Goal: Information Seeking & Learning: Obtain resource

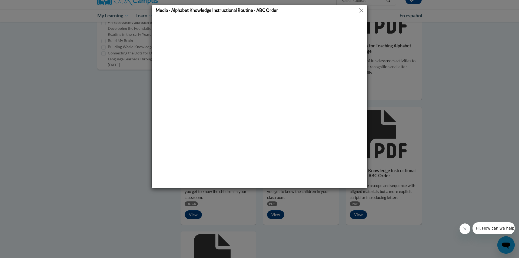
click at [361, 10] on button "Close" at bounding box center [361, 10] width 7 height 7
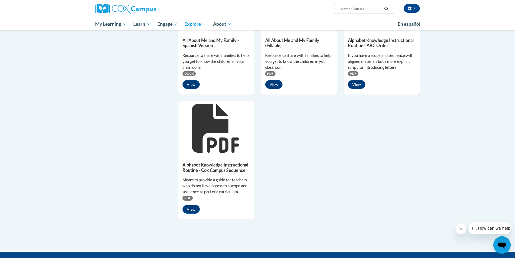
scroll to position [367, 0]
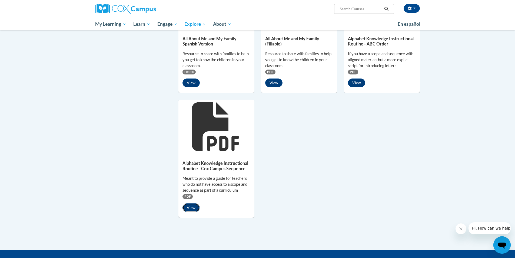
click at [188, 204] on button "View" at bounding box center [190, 207] width 17 height 9
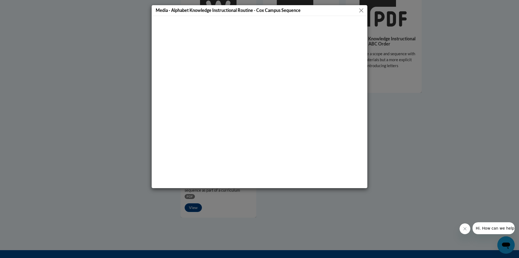
click at [361, 9] on button "Close" at bounding box center [361, 10] width 7 height 7
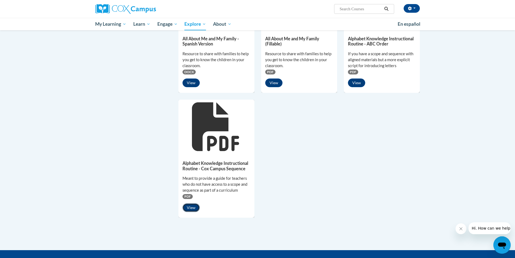
click at [192, 207] on button "View" at bounding box center [190, 207] width 17 height 9
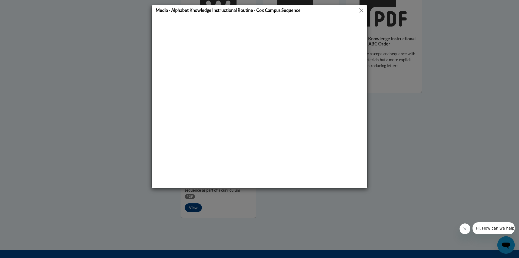
click at [361, 8] on button "Close" at bounding box center [361, 10] width 7 height 7
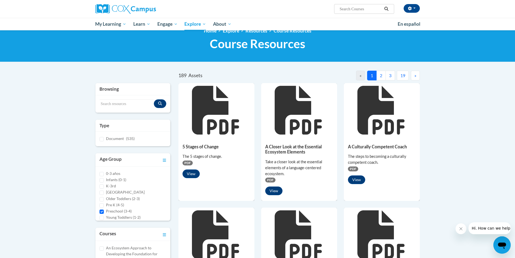
scroll to position [0, 0]
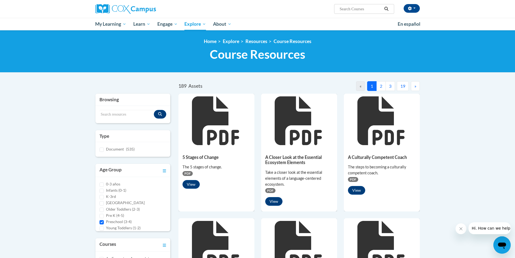
click at [382, 84] on button "2" at bounding box center [380, 86] width 9 height 10
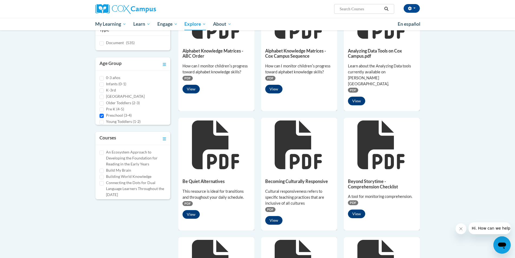
scroll to position [107, 0]
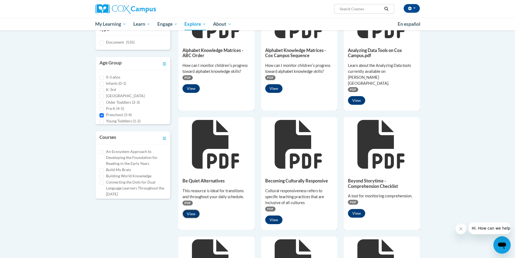
click at [192, 209] on button "View" at bounding box center [190, 213] width 17 height 9
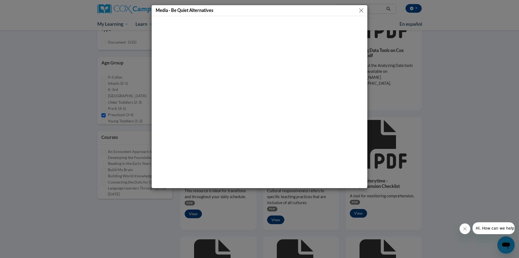
click at [362, 9] on button "Close" at bounding box center [361, 10] width 7 height 7
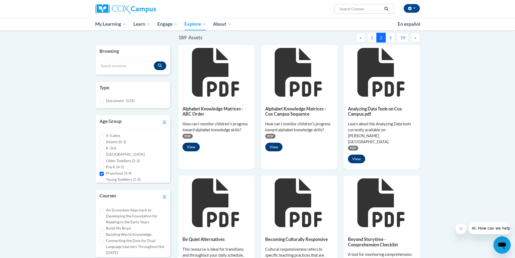
scroll to position [0, 0]
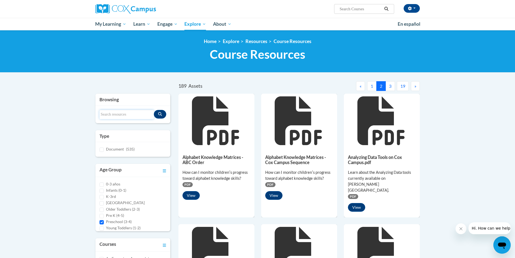
click at [130, 110] on input "Search resources" at bounding box center [126, 114] width 55 height 9
click at [129, 114] on input "Search resources" at bounding box center [126, 114] width 55 height 9
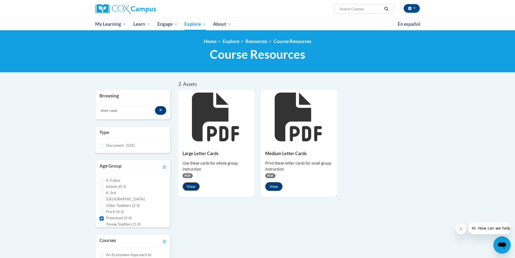
click at [189, 186] on button "View" at bounding box center [190, 186] width 17 height 9
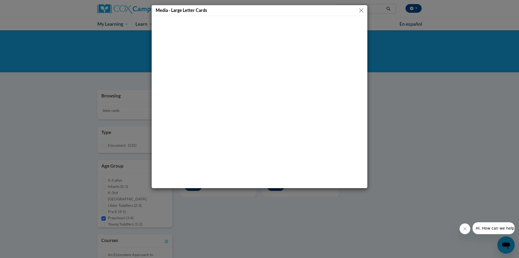
click at [360, 9] on button "Close" at bounding box center [361, 10] width 7 height 7
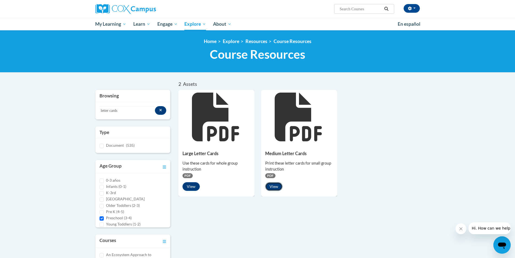
click at [274, 184] on button "View" at bounding box center [273, 186] width 17 height 9
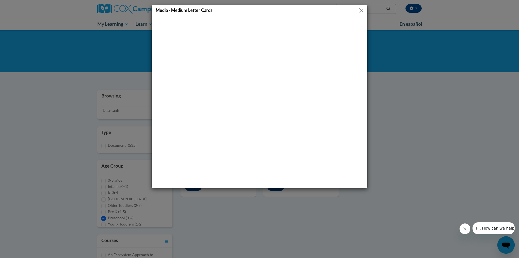
click at [362, 8] on button "Close" at bounding box center [361, 10] width 7 height 7
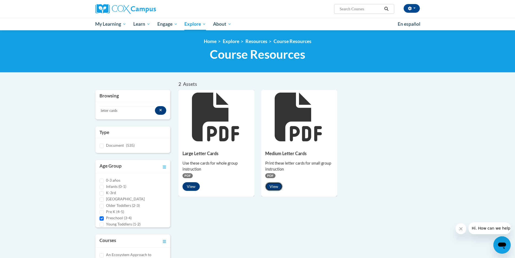
click at [274, 188] on button "View" at bounding box center [273, 186] width 17 height 9
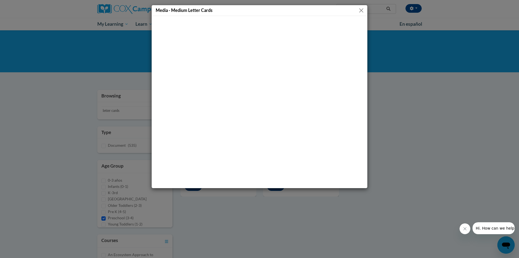
click at [361, 8] on button "Close" at bounding box center [361, 10] width 7 height 7
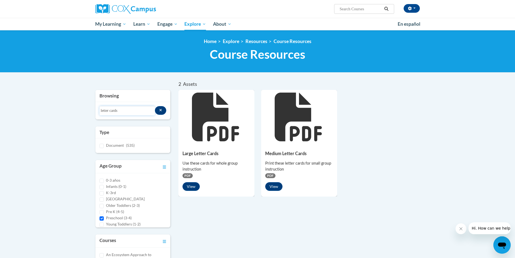
click at [123, 114] on input "letter cards" at bounding box center [126, 110] width 55 height 9
drag, startPoint x: 123, startPoint y: 114, endPoint x: 102, endPoint y: 113, distance: 20.8
click at [102, 113] on input "letter cards" at bounding box center [126, 110] width 55 height 9
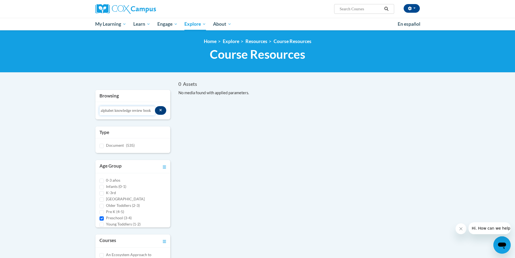
click at [102, 113] on input "alphabet knowledge review book" at bounding box center [126, 110] width 55 height 9
click at [132, 111] on input "alphabet knowledge review book" at bounding box center [126, 110] width 55 height 9
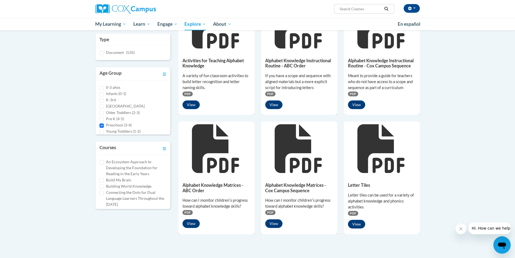
scroll to position [94, 0]
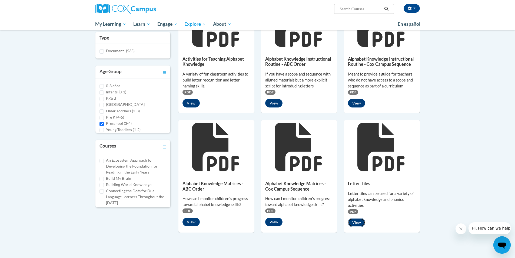
click at [356, 221] on button "View" at bounding box center [356, 222] width 17 height 9
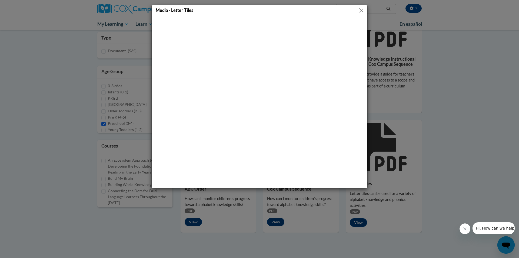
click at [360, 10] on button "Close" at bounding box center [361, 10] width 7 height 7
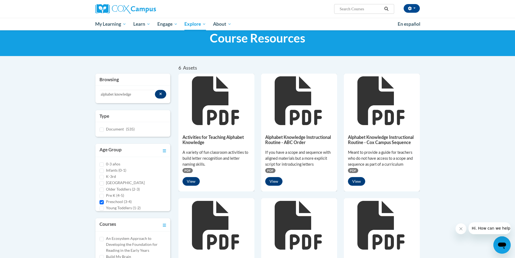
scroll to position [0, 0]
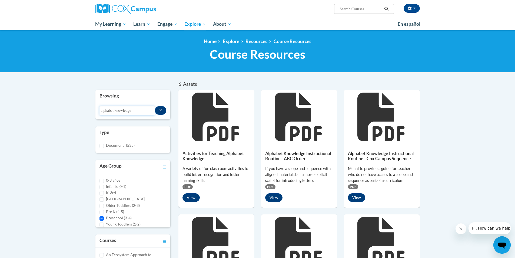
click at [138, 111] on input "alphabet knowledge" at bounding box center [126, 110] width 55 height 9
click at [122, 111] on input "alphabet" at bounding box center [126, 110] width 55 height 9
drag, startPoint x: 122, startPoint y: 111, endPoint x: 79, endPoint y: 110, distance: 43.0
click at [79, 110] on body "TINAL PARKER (America/New_York UTC-04:00) My Profile Inbox My Transcripts Log O…" at bounding box center [257, 227] width 515 height 455
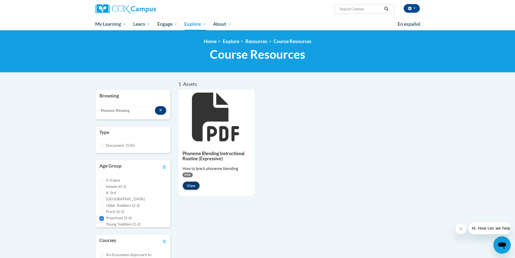
click at [193, 184] on button "View" at bounding box center [190, 185] width 17 height 9
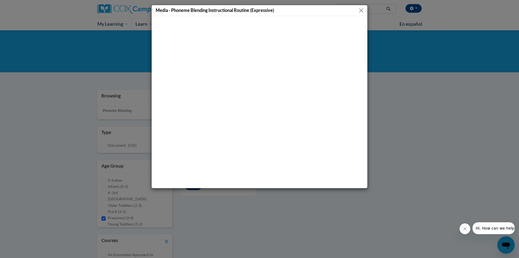
click at [365, 11] on div "Media - Phoneme Blending Instructional Routine (Expressive)" at bounding box center [260, 10] width 216 height 11
click at [363, 11] on button "Close" at bounding box center [361, 10] width 7 height 7
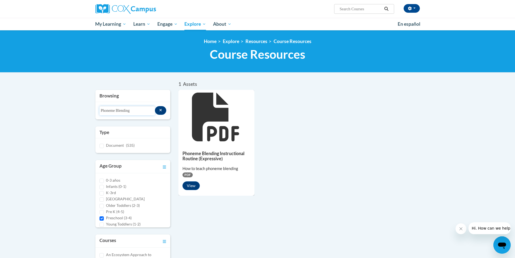
drag, startPoint x: 134, startPoint y: 114, endPoint x: 67, endPoint y: 105, distance: 68.5
click at [67, 105] on body "TINAL PARKER (America/New_York UTC-04:00) My Profile Inbox My Transcripts Log O…" at bounding box center [257, 218] width 515 height 436
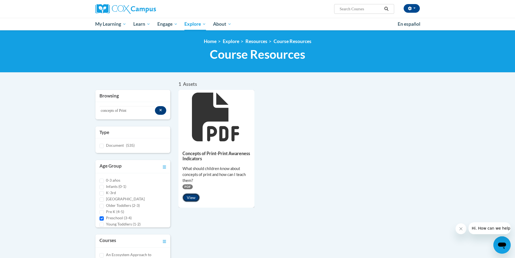
click at [194, 195] on button "View" at bounding box center [190, 197] width 17 height 9
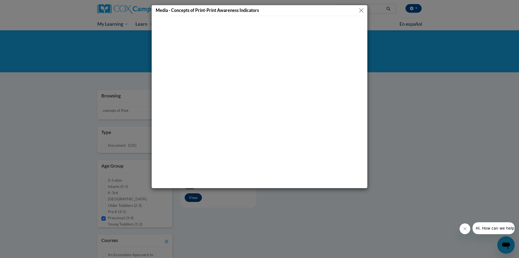
click at [361, 9] on button "Close" at bounding box center [361, 10] width 7 height 7
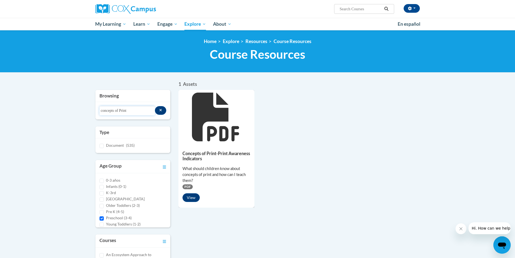
drag, startPoint x: 134, startPoint y: 112, endPoint x: 64, endPoint y: 108, distance: 70.1
click at [64, 108] on body "TINAL PARKER (America/New_York UTC-04:00) My Profile Inbox My Transcripts Log O…" at bounding box center [257, 218] width 515 height 436
type input "Phoneme Blending Instructional ROutine"
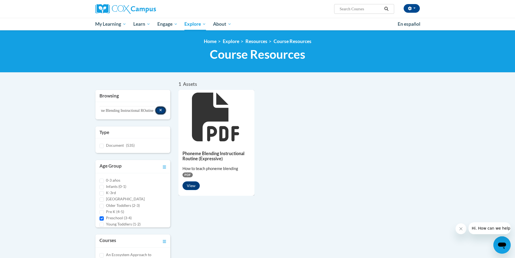
scroll to position [0, 0]
click at [158, 110] on button "Search resources" at bounding box center [161, 110] width 12 height 9
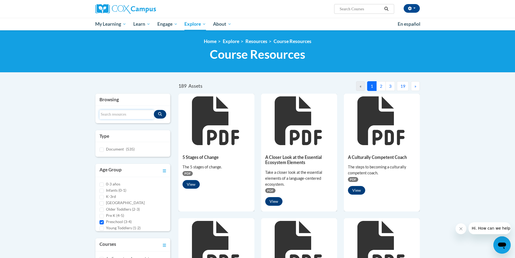
click at [137, 116] on input "Search resources" at bounding box center [126, 114] width 55 height 9
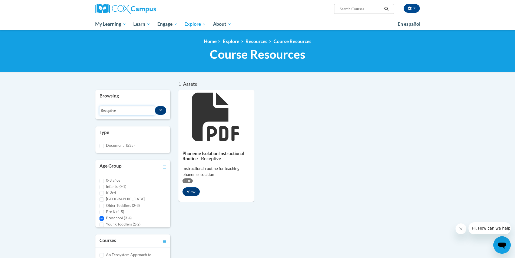
click at [132, 113] on input "Receptive" at bounding box center [126, 110] width 55 height 9
drag, startPoint x: 132, startPoint y: 113, endPoint x: 72, endPoint y: 112, distance: 60.3
click at [72, 112] on body "TINAL PARKER (America/New_York UTC-04:00) My Profile Inbox My Transcripts Log O…" at bounding box center [257, 218] width 515 height 436
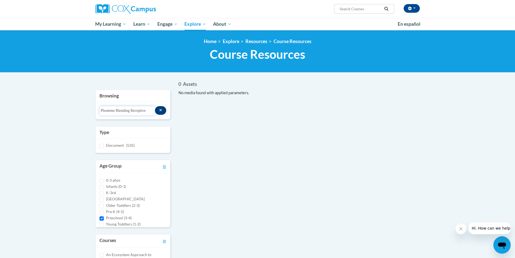
drag, startPoint x: 152, startPoint y: 110, endPoint x: 118, endPoint y: 112, distance: 34.6
click at [118, 112] on input "Phoneme Blending Receptive" at bounding box center [126, 110] width 55 height 9
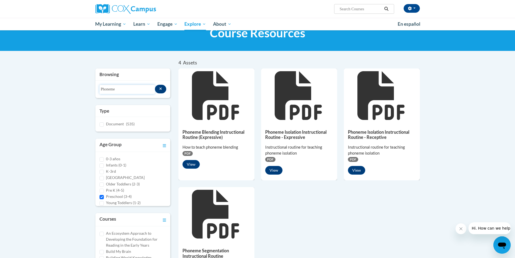
scroll to position [51, 0]
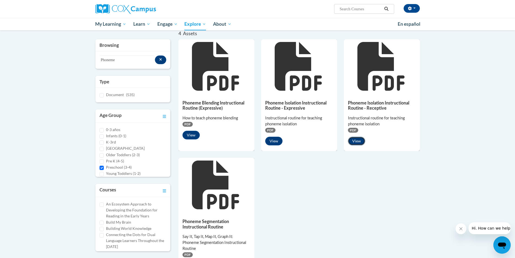
click at [355, 141] on button "View" at bounding box center [356, 141] width 17 height 9
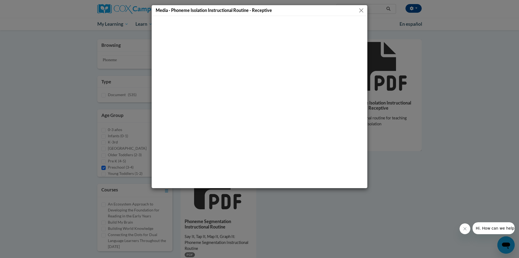
click at [360, 10] on button "Close" at bounding box center [361, 10] width 7 height 7
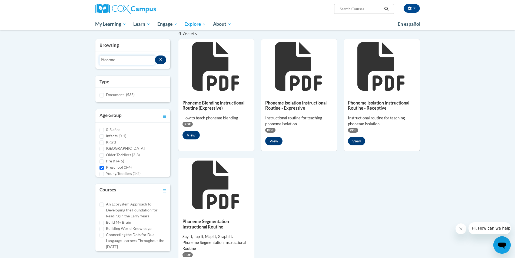
drag, startPoint x: 124, startPoint y: 61, endPoint x: 73, endPoint y: 62, distance: 51.6
click at [73, 62] on body "TINAL PARKER (America/New_York UTC-04:00) My Profile Inbox My Transcripts Log O…" at bounding box center [257, 176] width 515 height 454
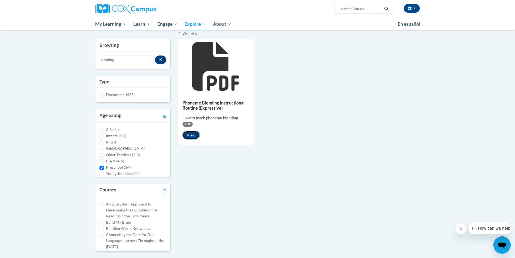
click at [191, 132] on button "View" at bounding box center [190, 135] width 17 height 9
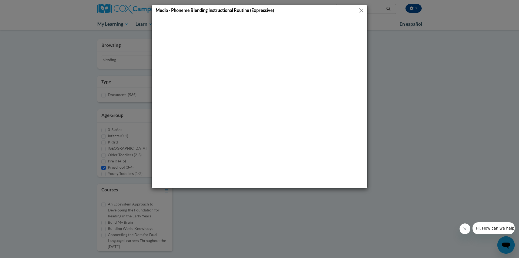
click at [363, 10] on button "Close" at bounding box center [361, 10] width 7 height 7
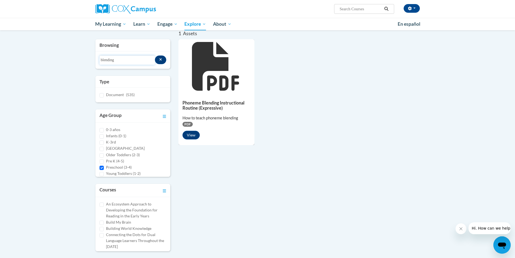
drag, startPoint x: 123, startPoint y: 60, endPoint x: 77, endPoint y: 63, distance: 45.8
click at [80, 61] on body "TINAL PARKER (America/New_York UTC-04:00) My Profile Inbox My Transcripts Log O…" at bounding box center [257, 167] width 515 height 436
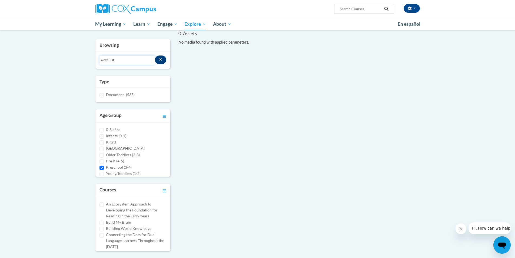
click at [118, 62] on input "word list" at bounding box center [126, 59] width 55 height 9
drag, startPoint x: 118, startPoint y: 62, endPoint x: 93, endPoint y: 62, distance: 24.9
click at [93, 62] on div "Browsing Search resources word list Type Document (535) Age Group 0-3 años Infa…" at bounding box center [132, 148] width 83 height 219
type input "review book"
drag, startPoint x: 127, startPoint y: 59, endPoint x: 89, endPoint y: 61, distance: 38.2
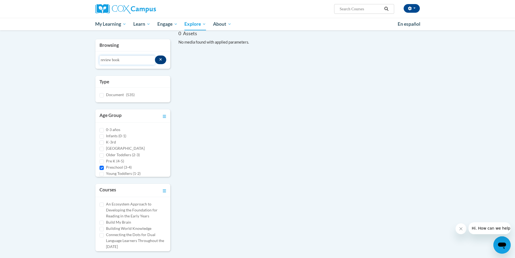
click at [89, 61] on div "0 Assets « » Browsing Search resources review book Type Document (535)" at bounding box center [257, 144] width 341 height 227
click at [358, 8] on input "Search..." at bounding box center [360, 9] width 43 height 6
type input "review book"
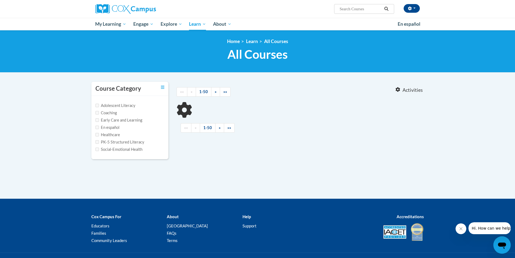
type input "review book"
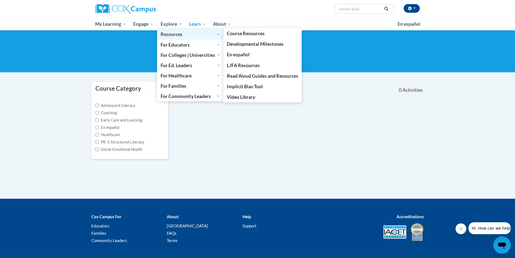
click at [177, 33] on span "Resources" at bounding box center [191, 34] width 60 height 6
click at [246, 32] on span "Course Resources" at bounding box center [246, 34] width 38 height 6
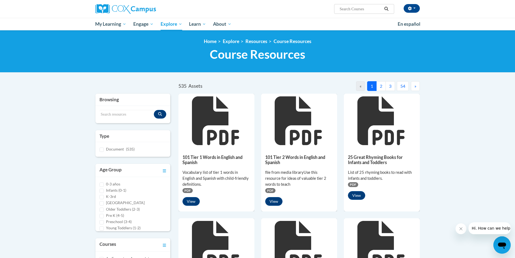
click at [401, 87] on button "54" at bounding box center [403, 86] width 12 height 10
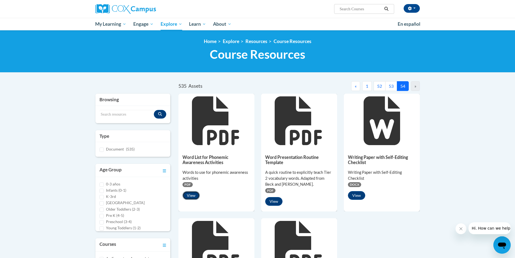
click at [190, 193] on button "View" at bounding box center [190, 195] width 17 height 9
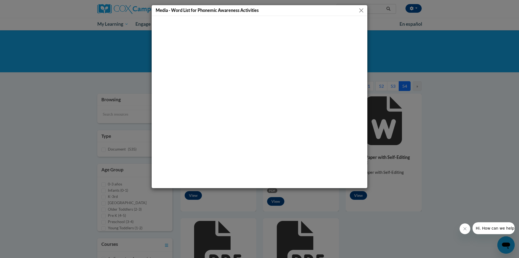
click at [360, 10] on button "Close" at bounding box center [361, 10] width 7 height 7
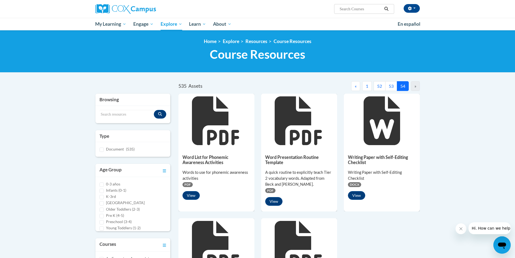
click at [377, 87] on button "52" at bounding box center [380, 86] width 12 height 10
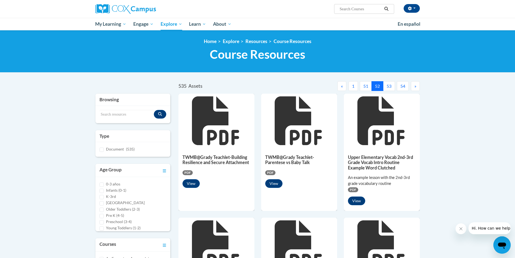
click at [366, 87] on button "51" at bounding box center [366, 86] width 12 height 10
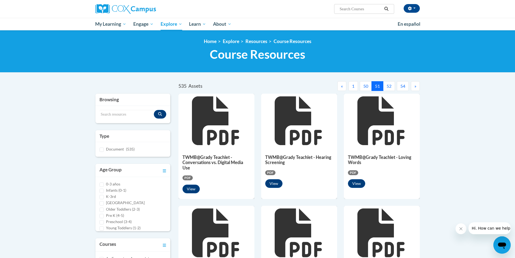
click at [366, 87] on button "50" at bounding box center [366, 86] width 12 height 10
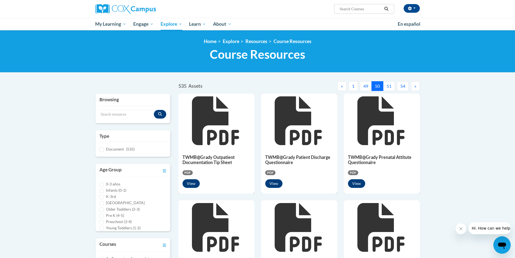
click at [366, 87] on button "49" at bounding box center [366, 86] width 12 height 10
click at [366, 87] on button "48" at bounding box center [366, 86] width 12 height 10
click at [366, 87] on button "47" at bounding box center [366, 86] width 12 height 10
click at [366, 87] on button "46" at bounding box center [366, 86] width 12 height 10
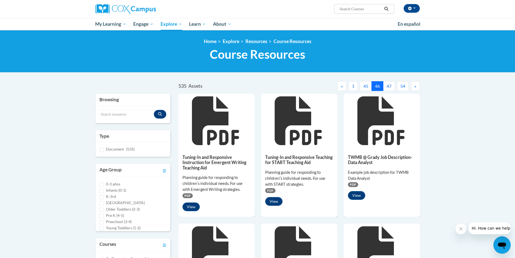
click at [366, 87] on button "45" at bounding box center [366, 86] width 12 height 10
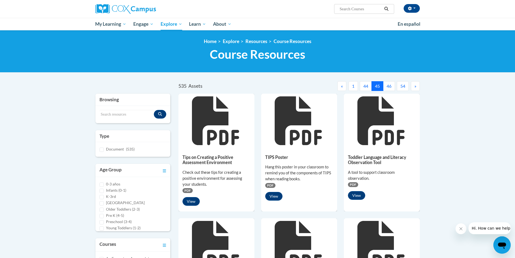
click at [366, 87] on button "44" at bounding box center [366, 86] width 12 height 10
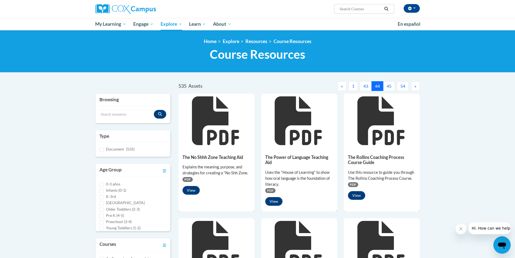
click at [366, 87] on button "43" at bounding box center [366, 86] width 12 height 10
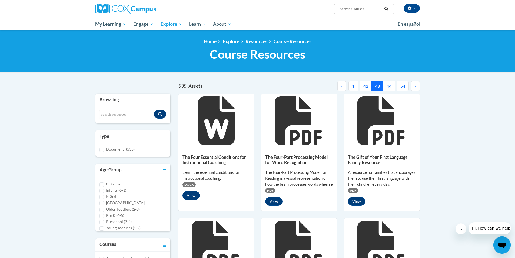
click at [366, 87] on button "42" at bounding box center [366, 86] width 12 height 10
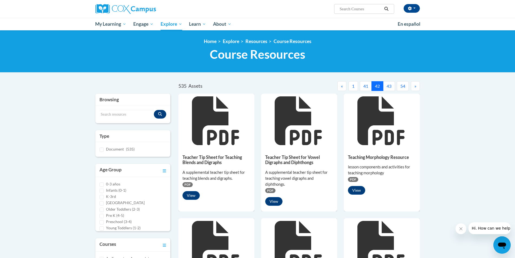
click at [366, 87] on button "41" at bounding box center [366, 86] width 12 height 10
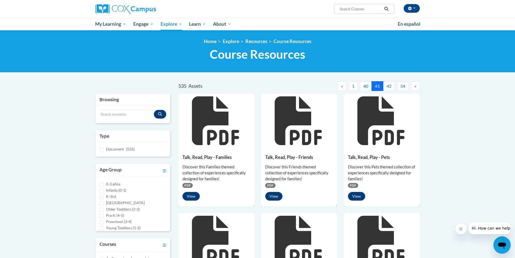
click at [366, 87] on button "40" at bounding box center [366, 86] width 12 height 10
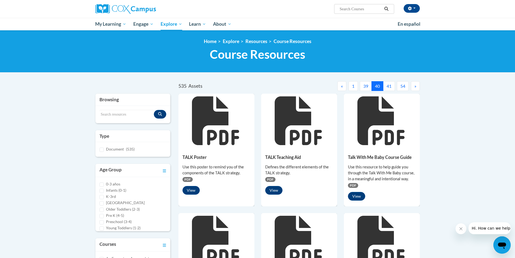
click at [366, 87] on button "39" at bounding box center [366, 86] width 12 height 10
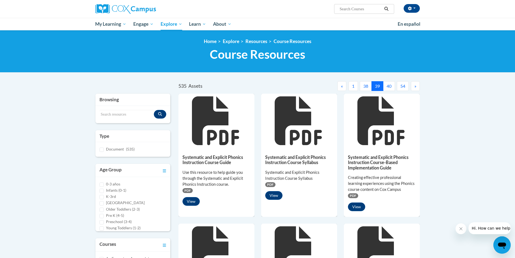
click at [366, 87] on button "38" at bounding box center [366, 86] width 12 height 10
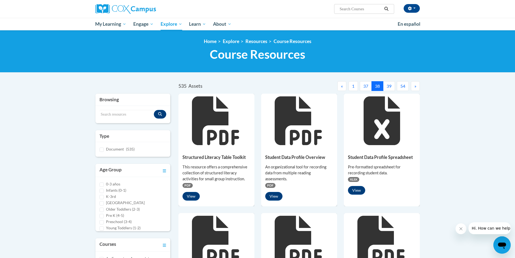
click at [366, 87] on button "37" at bounding box center [366, 86] width 12 height 10
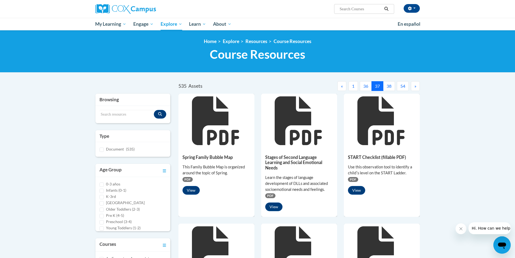
click at [366, 87] on button "36" at bounding box center [366, 86] width 12 height 10
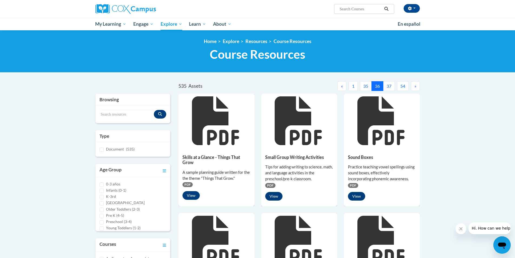
click at [366, 87] on button "35" at bounding box center [366, 86] width 12 height 10
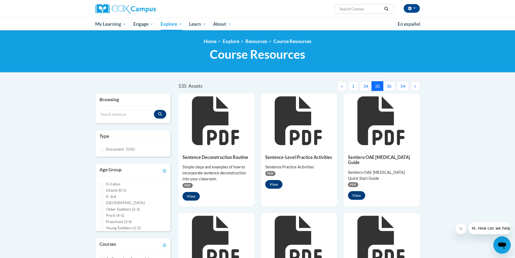
click at [366, 87] on button "34" at bounding box center [366, 86] width 12 height 10
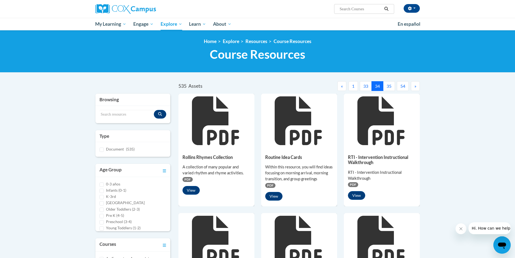
click at [366, 87] on button "33" at bounding box center [366, 86] width 12 height 10
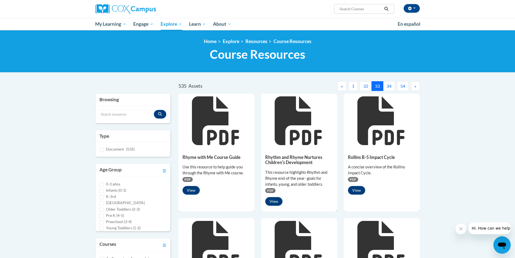
click at [366, 87] on button "32" at bounding box center [366, 86] width 12 height 10
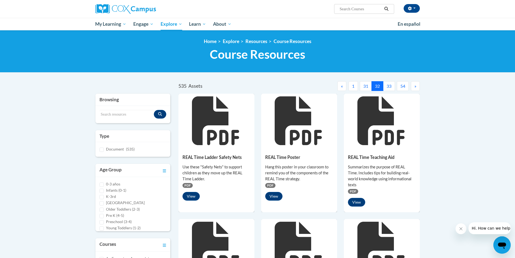
click at [366, 87] on button "31" at bounding box center [366, 86] width 12 height 10
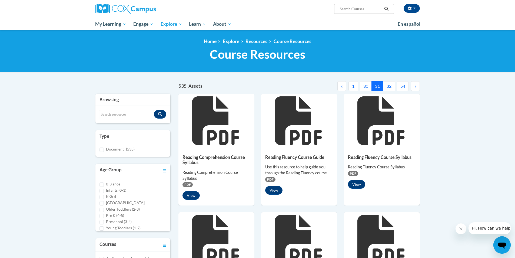
click at [366, 87] on button "30" at bounding box center [366, 86] width 12 height 10
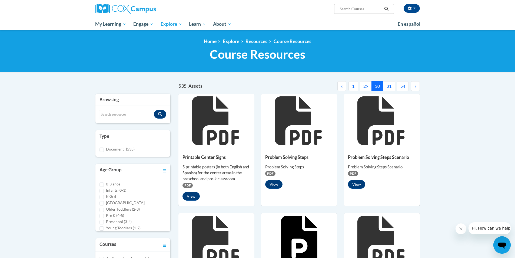
click at [366, 87] on button "29" at bounding box center [366, 86] width 12 height 10
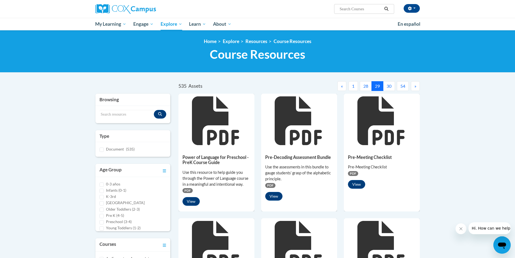
click at [366, 87] on button "28" at bounding box center [366, 86] width 12 height 10
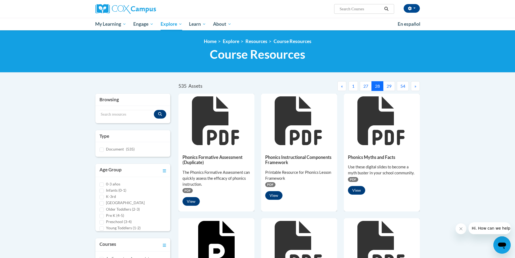
click at [366, 87] on button "27" at bounding box center [366, 86] width 12 height 10
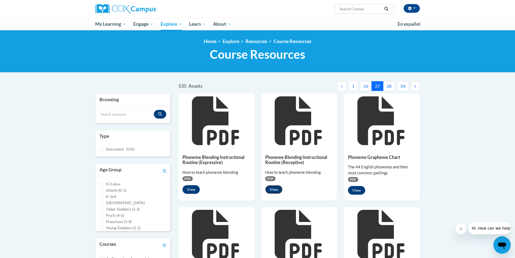
click at [273, 190] on button "View" at bounding box center [273, 189] width 17 height 9
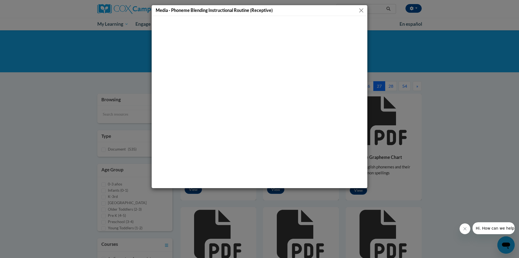
click at [362, 10] on button "Close" at bounding box center [361, 10] width 7 height 7
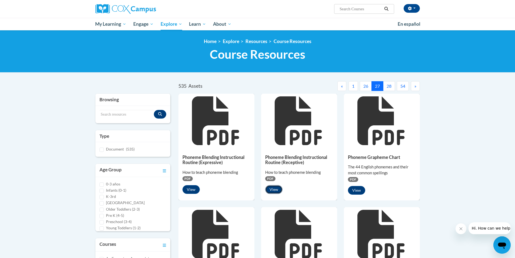
click at [272, 187] on button "View" at bounding box center [273, 189] width 17 height 9
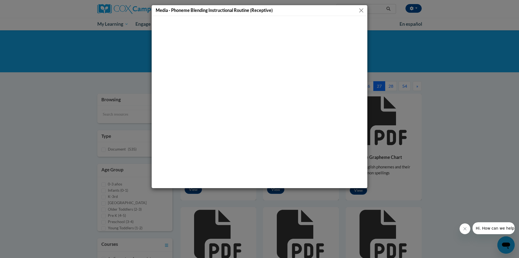
click at [363, 11] on button "Close" at bounding box center [361, 10] width 7 height 7
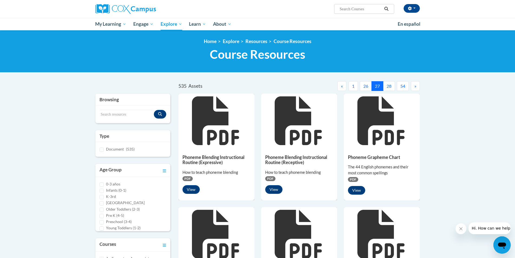
click at [351, 85] on button "1" at bounding box center [353, 86] width 9 height 10
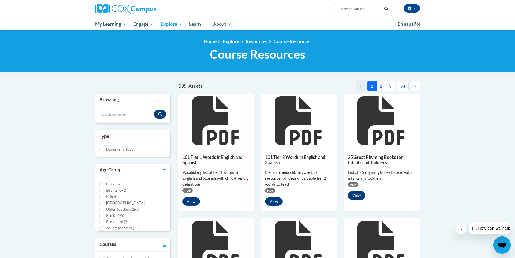
click at [381, 84] on button "2" at bounding box center [380, 86] width 9 height 10
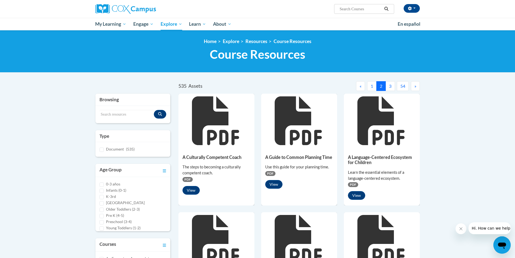
click at [392, 85] on button "3" at bounding box center [390, 86] width 9 height 10
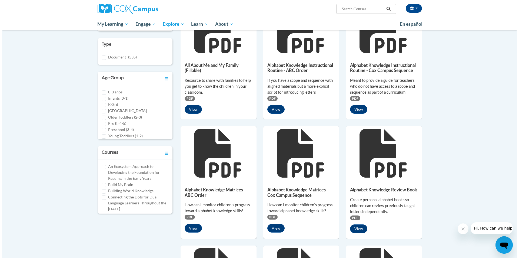
scroll to position [97, 0]
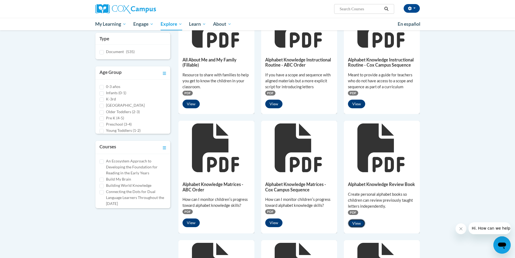
click at [354, 221] on button "View" at bounding box center [356, 223] width 17 height 9
